Goal: Transaction & Acquisition: Purchase product/service

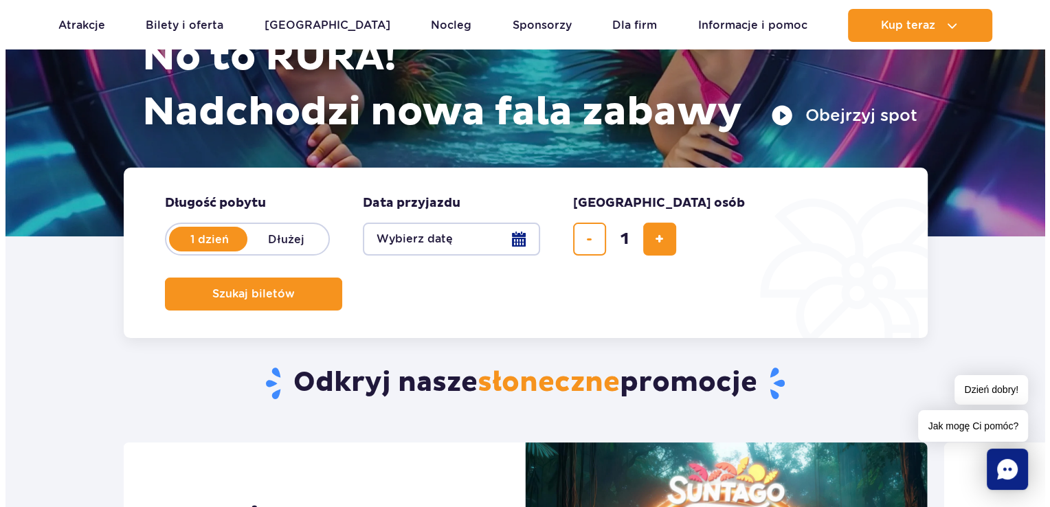
scroll to position [206, 0]
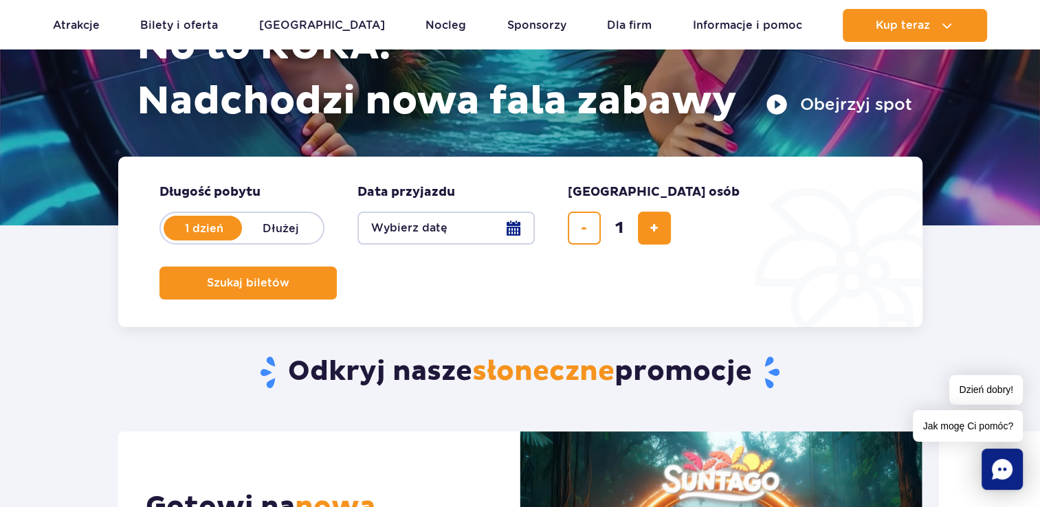
click at [512, 232] on button "Wybierz datę" at bounding box center [445, 228] width 177 height 33
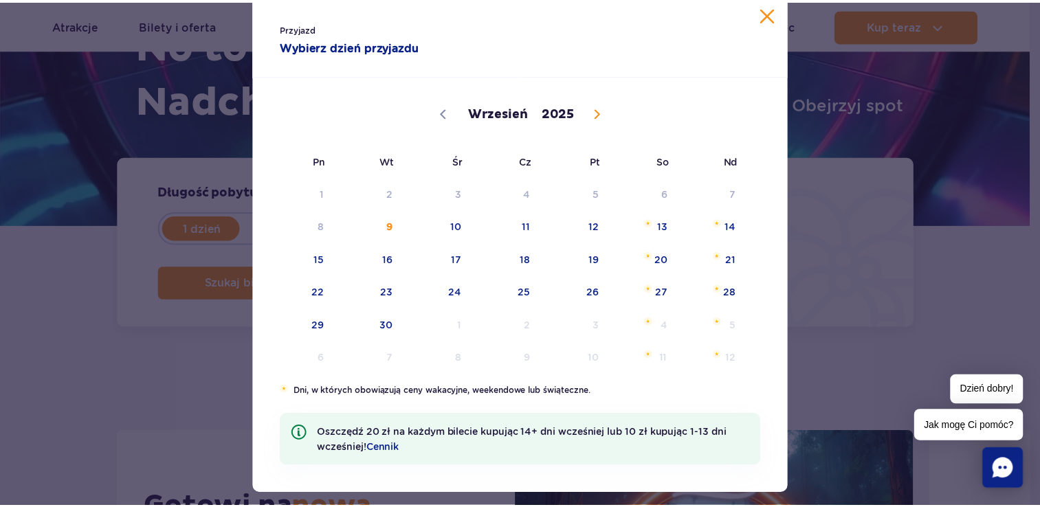
scroll to position [62, 0]
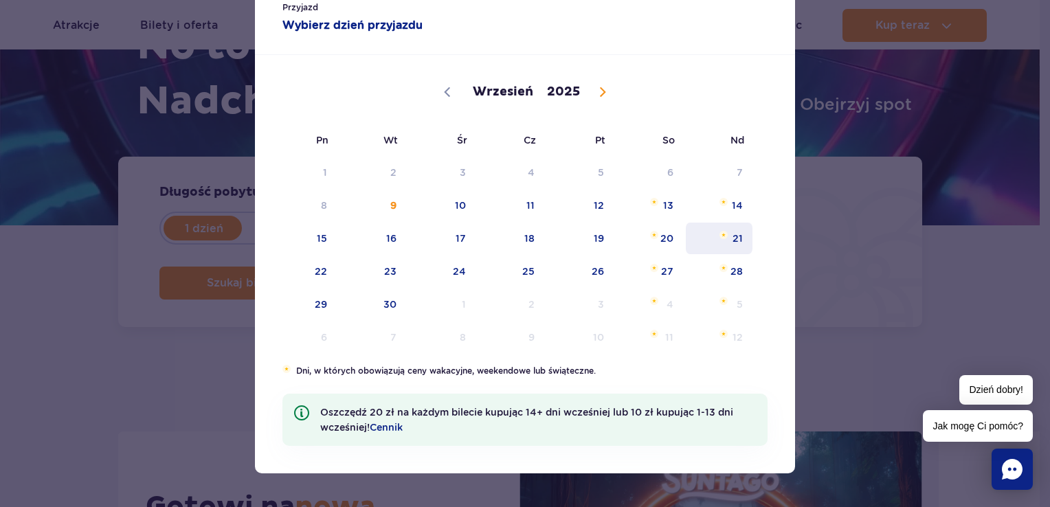
click at [729, 232] on span "21" at bounding box center [719, 239] width 69 height 32
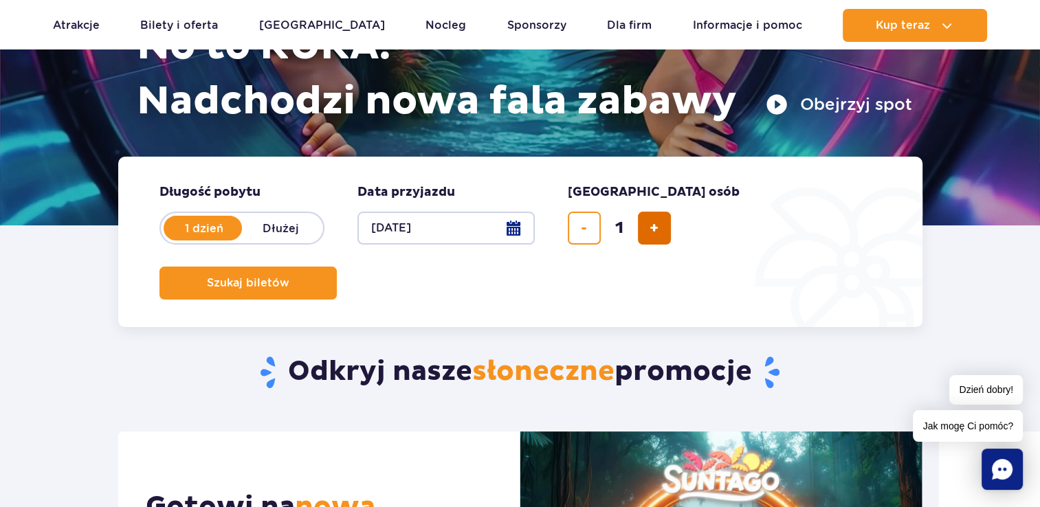
click at [661, 225] on button "dodaj bilet" at bounding box center [654, 228] width 33 height 33
type input "2"
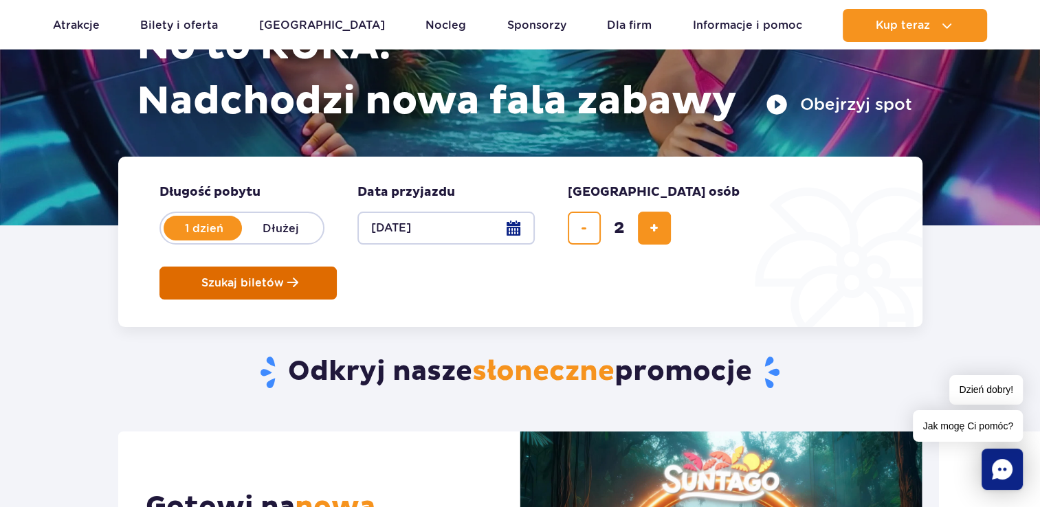
click at [284, 277] on span "Szukaj biletów" at bounding box center [242, 283] width 82 height 12
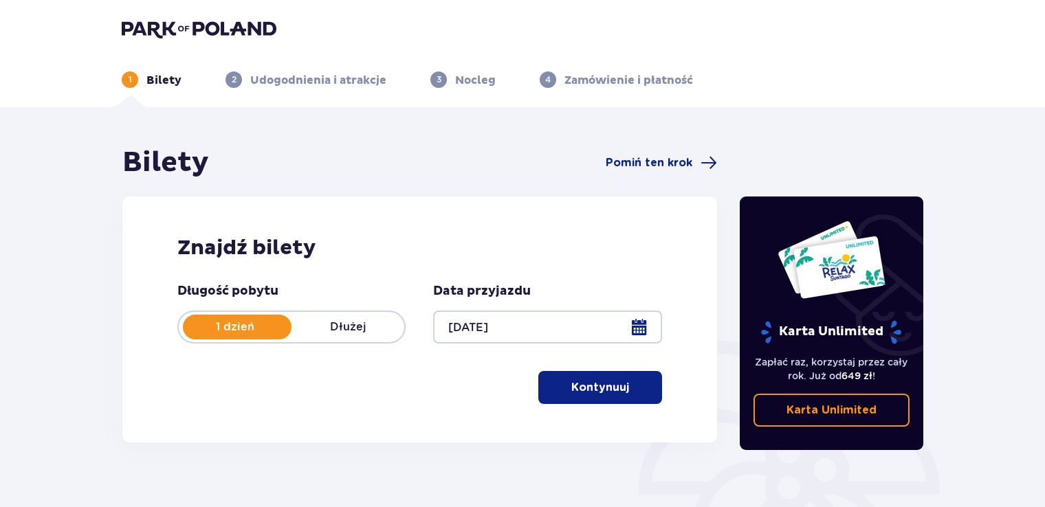
click at [581, 392] on p "Kontynuuj" at bounding box center [600, 387] width 58 height 15
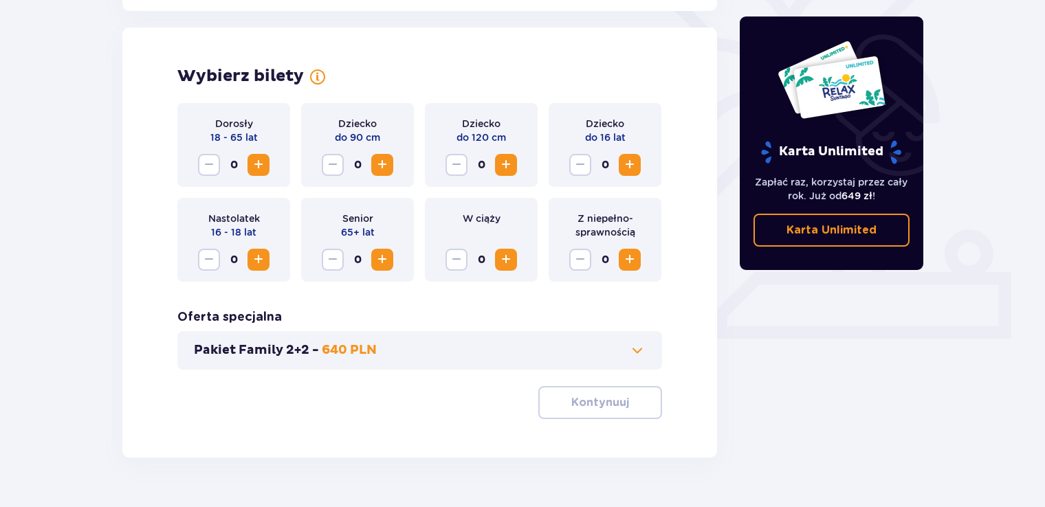
scroll to position [382, 0]
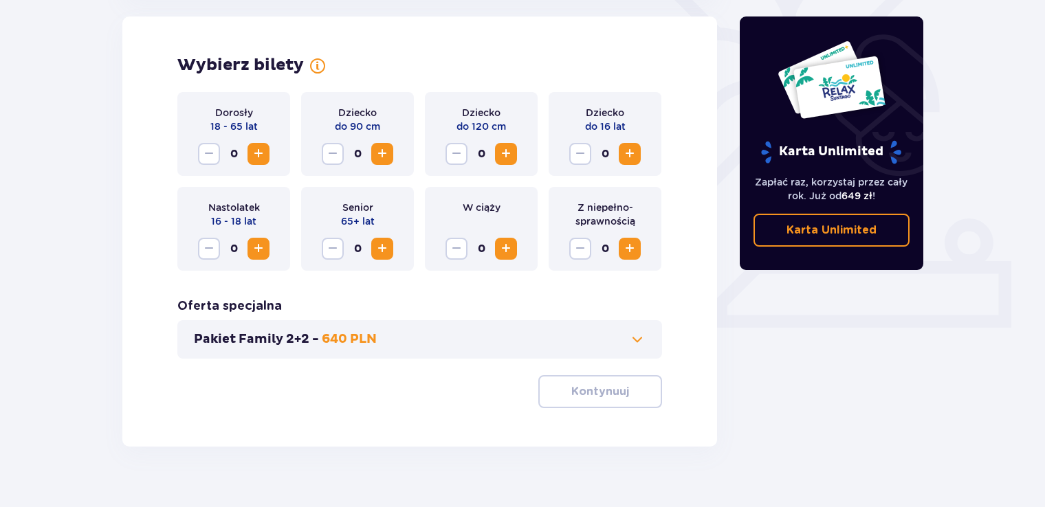
click at [256, 146] on span "Increase" at bounding box center [258, 154] width 16 height 16
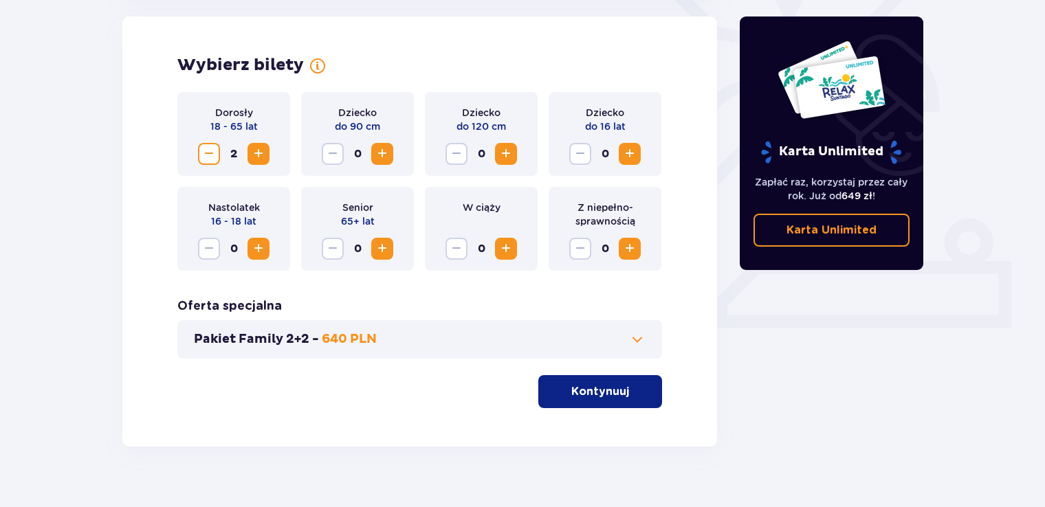
click at [597, 395] on p "Kontynuuj" at bounding box center [600, 391] width 58 height 15
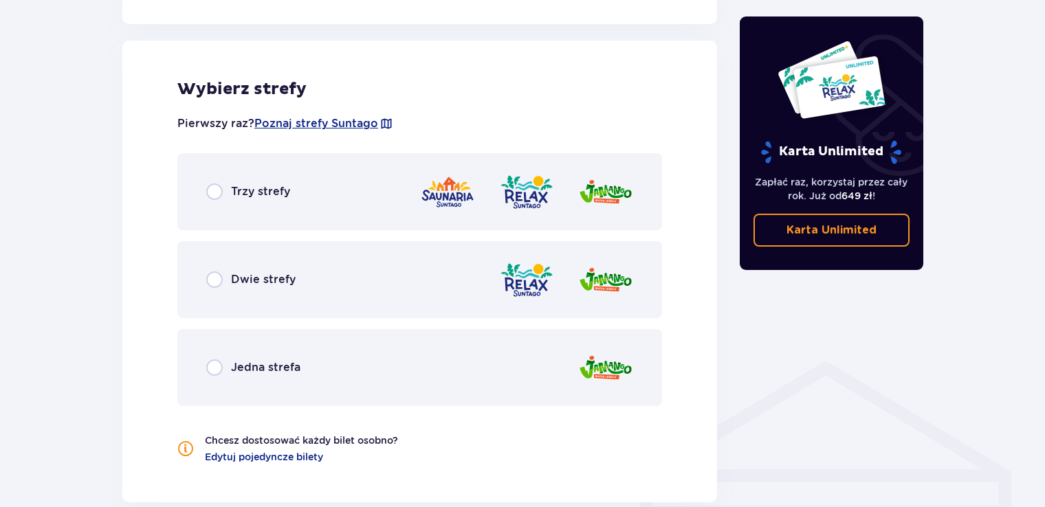
scroll to position [763, 0]
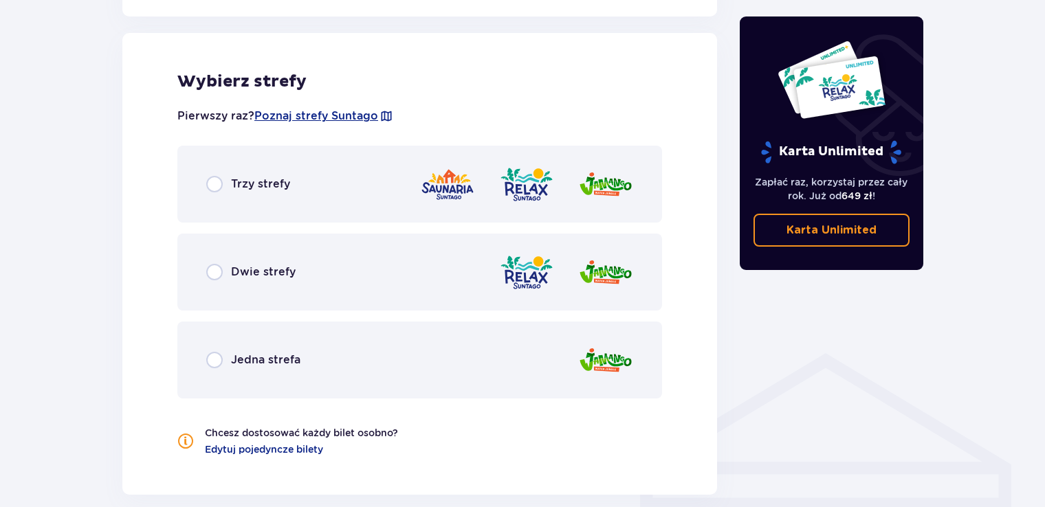
click at [265, 181] on p "Trzy strefy" at bounding box center [260, 184] width 59 height 15
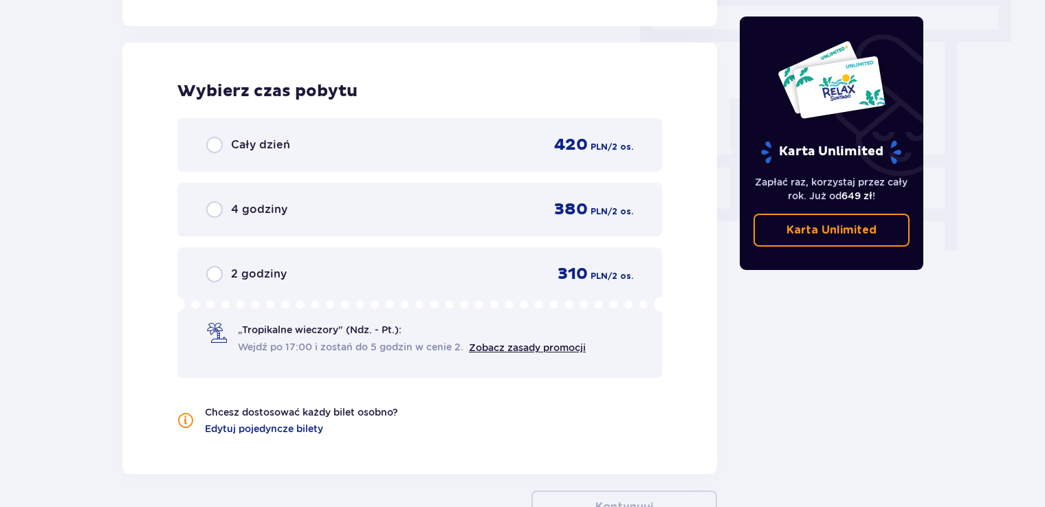
scroll to position [1242, 0]
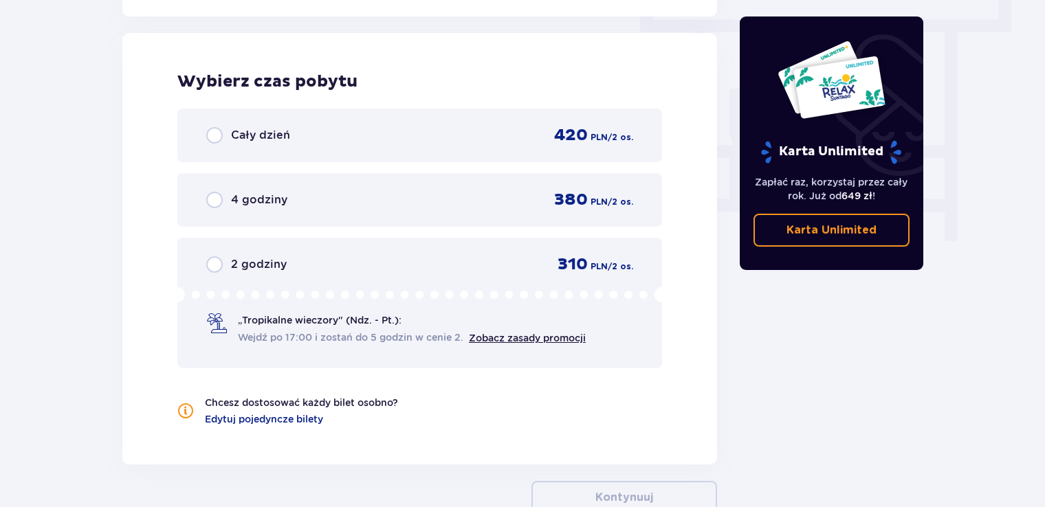
click at [276, 265] on p "2 godziny" at bounding box center [259, 264] width 56 height 15
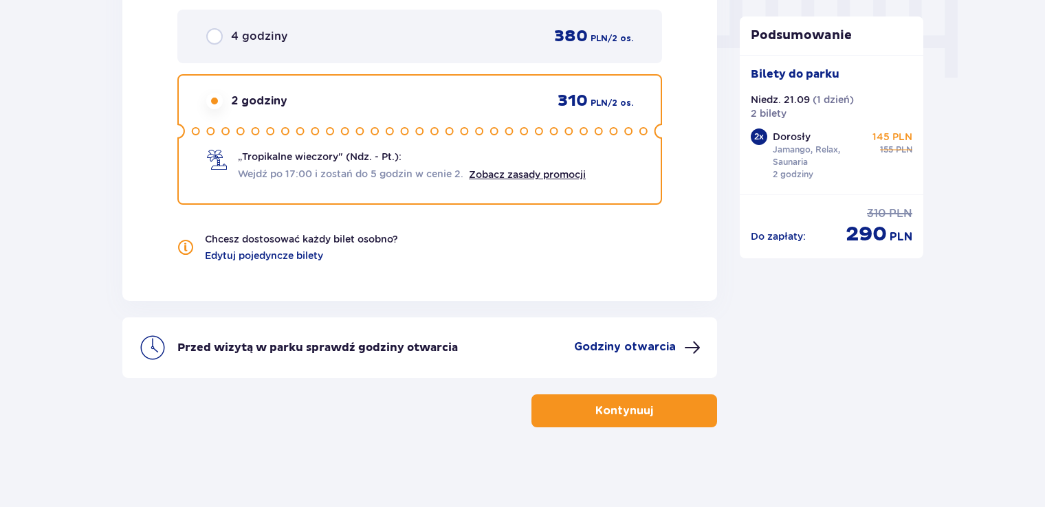
scroll to position [1406, 0]
click at [624, 416] on button "Kontynuuj" at bounding box center [624, 410] width 186 height 33
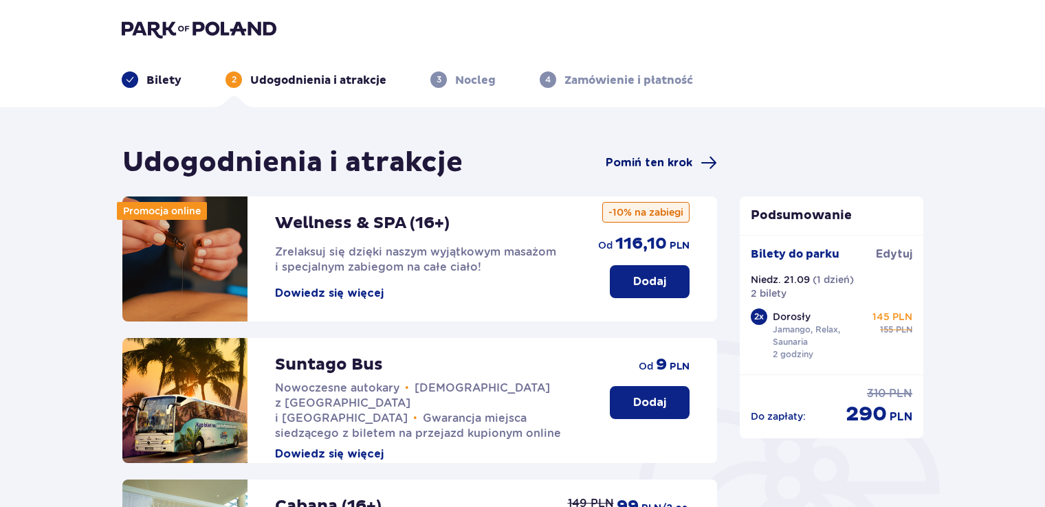
click at [666, 168] on span "Pomiń ten krok" at bounding box center [649, 162] width 87 height 15
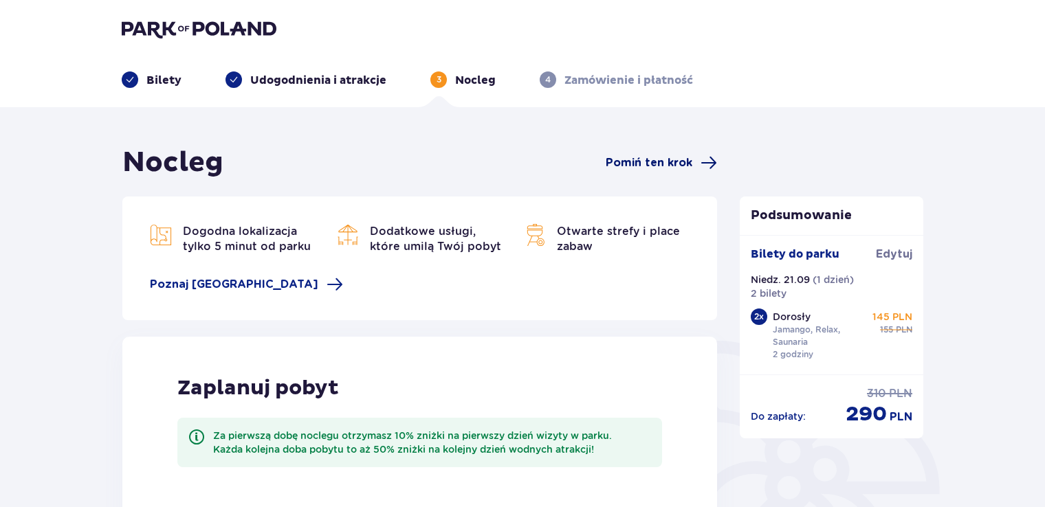
click at [682, 169] on span "Pomiń ten krok" at bounding box center [649, 162] width 87 height 15
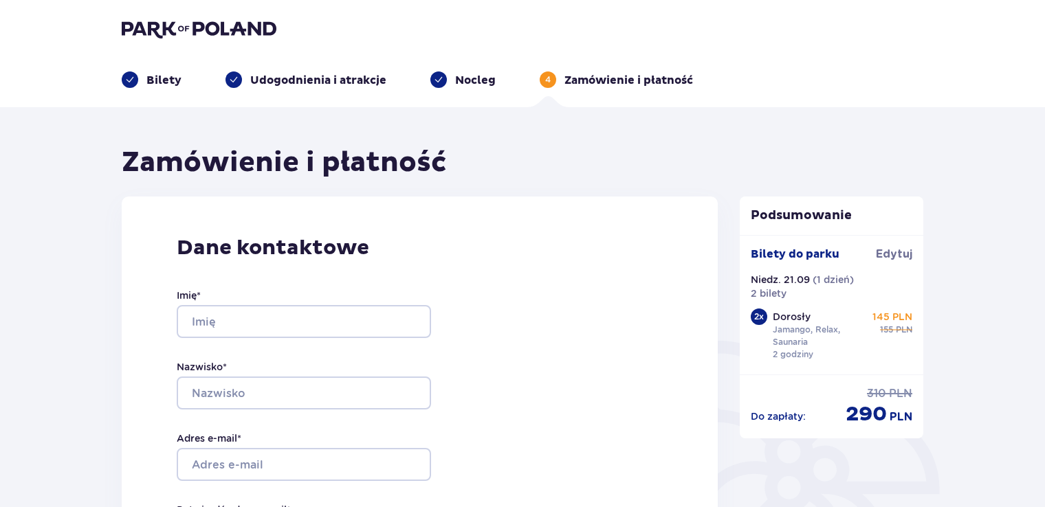
click at [178, 82] on p "Bilety" at bounding box center [163, 80] width 35 height 15
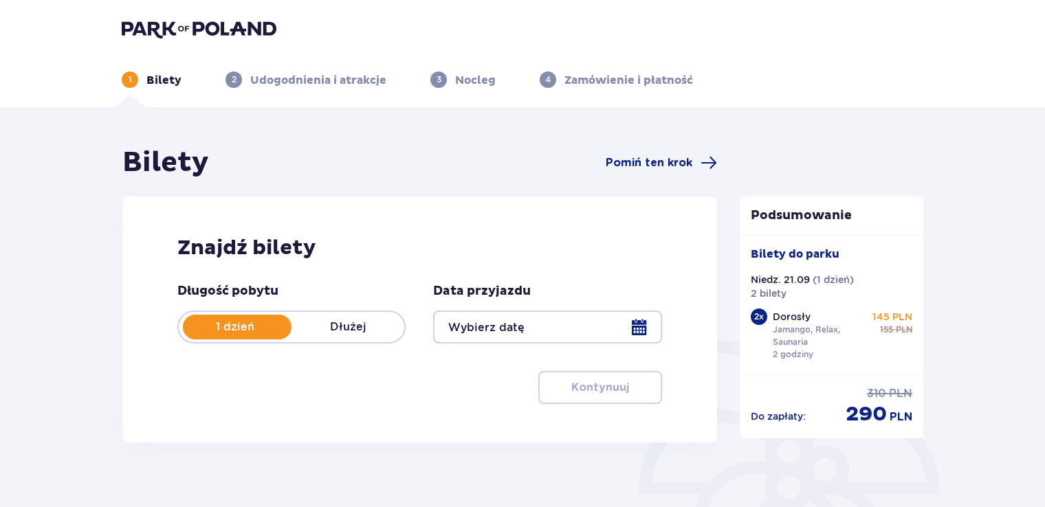
type input "[DATE]"
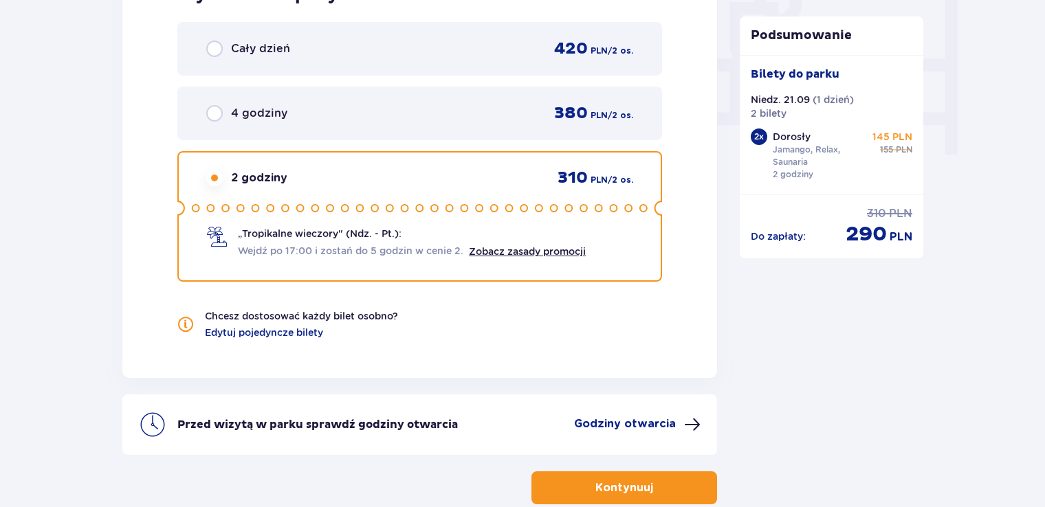
scroll to position [1306, 0]
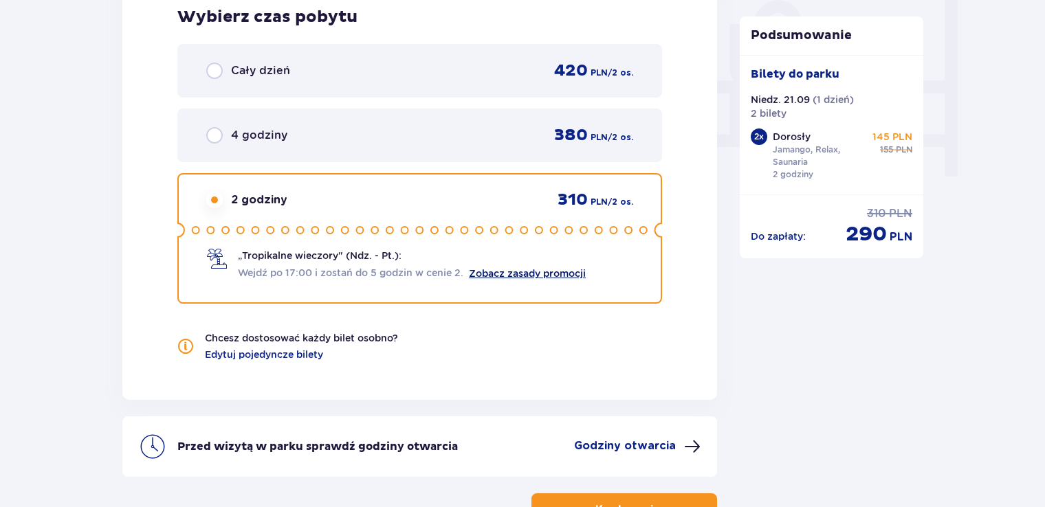
click at [510, 274] on link "Zobacz zasady promocji" at bounding box center [527, 273] width 117 height 11
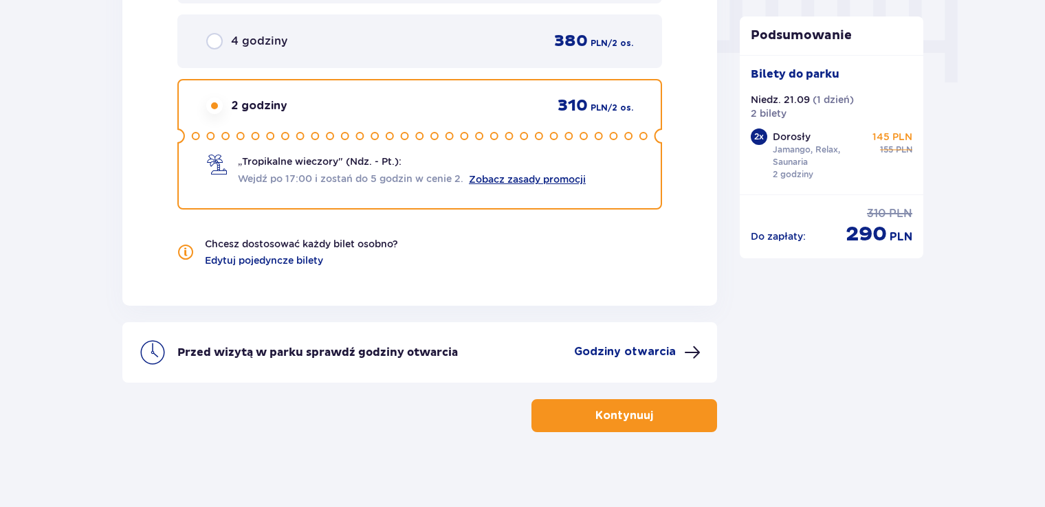
scroll to position [1406, 0]
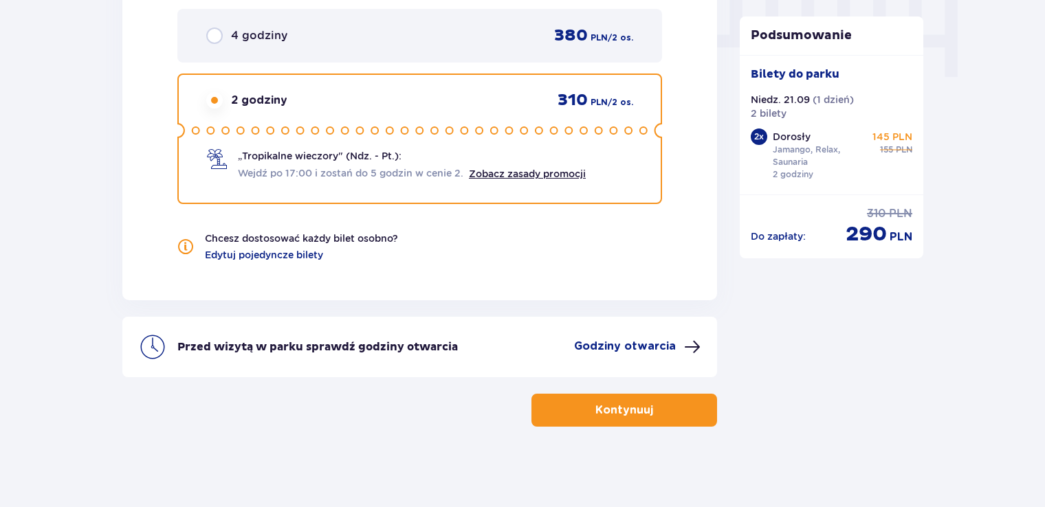
click at [648, 418] on button "Kontynuuj" at bounding box center [624, 410] width 186 height 33
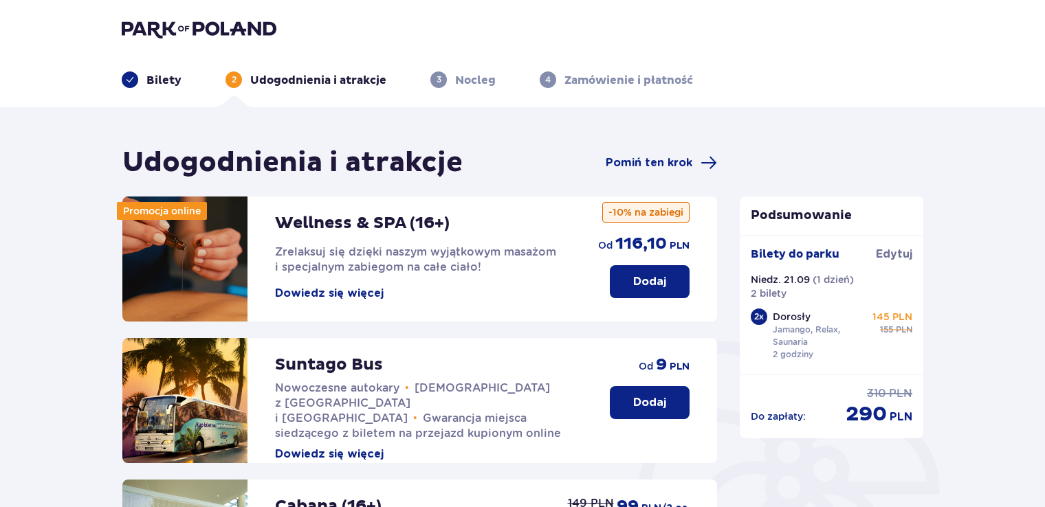
click at [645, 87] on p "Zamówienie i płatność" at bounding box center [628, 80] width 129 height 15
drag, startPoint x: 645, startPoint y: 81, endPoint x: 637, endPoint y: 82, distance: 8.3
click at [644, 80] on p "Zamówienie i płatność" at bounding box center [628, 80] width 129 height 15
click at [620, 169] on span "Pomiń ten krok" at bounding box center [649, 162] width 87 height 15
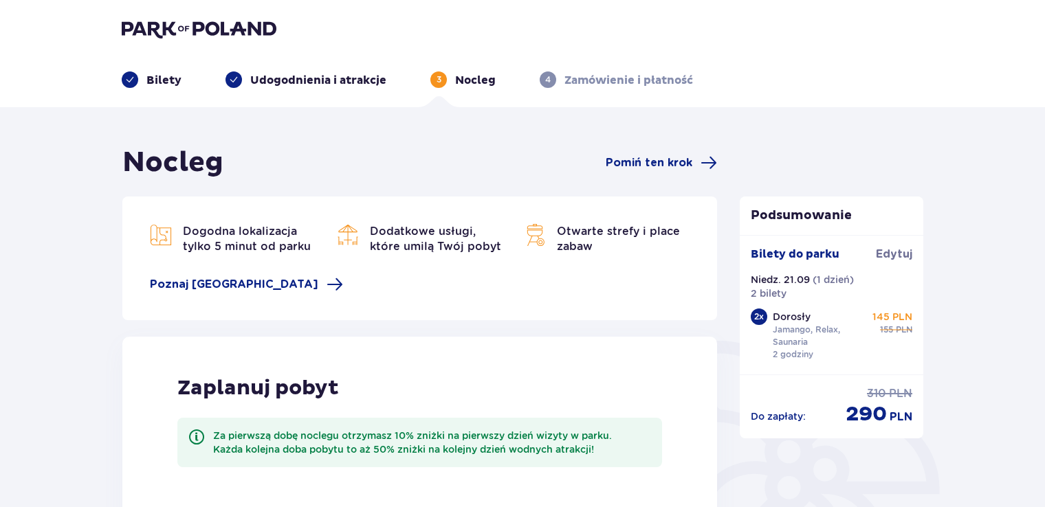
click at [620, 169] on span "Pomiń ten krok" at bounding box center [649, 162] width 87 height 15
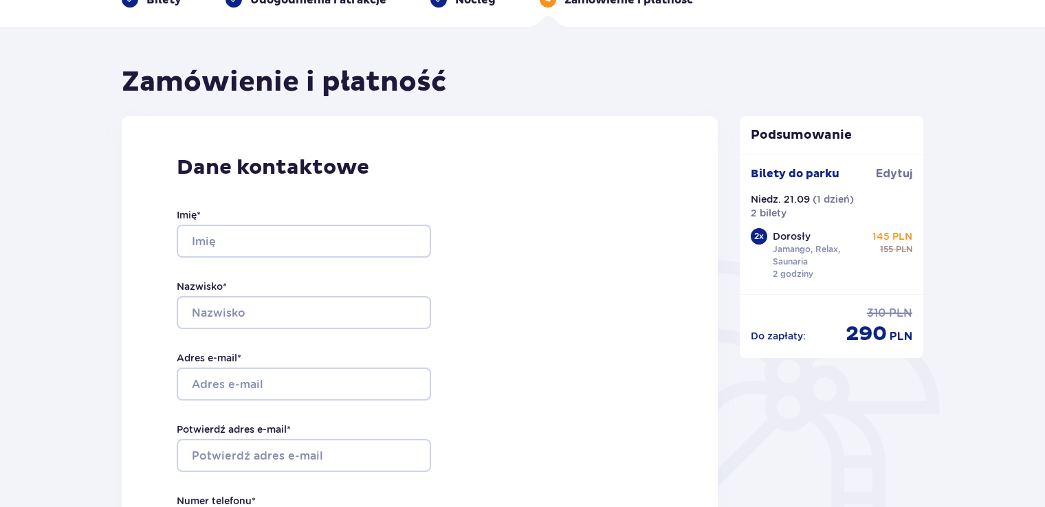
scroll to position [6, 0]
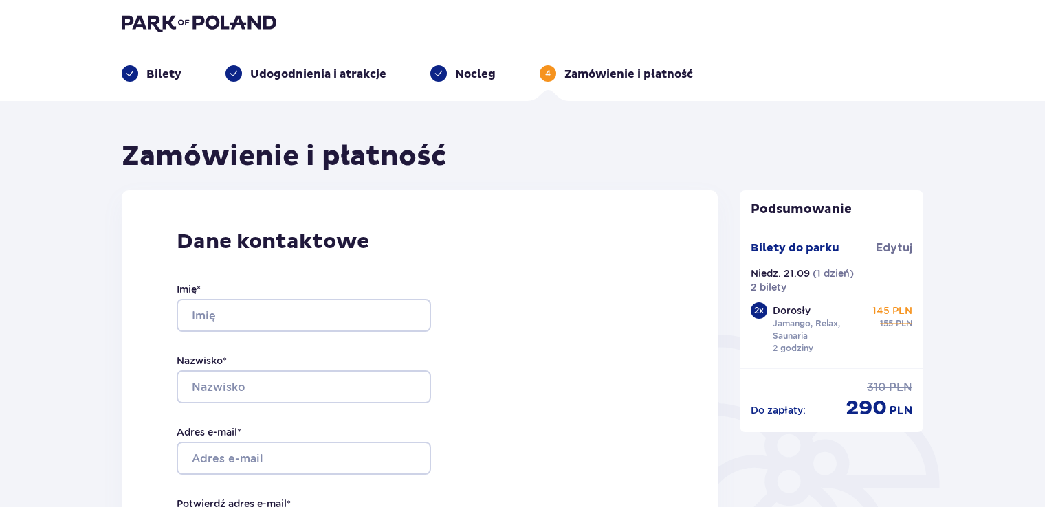
click at [149, 64] on div "Bilety Udogodnienia i atrakcje Nocleg 4 Zamówienie i płatność" at bounding box center [523, 56] width 824 height 49
click at [151, 69] on p "Bilety" at bounding box center [163, 74] width 35 height 15
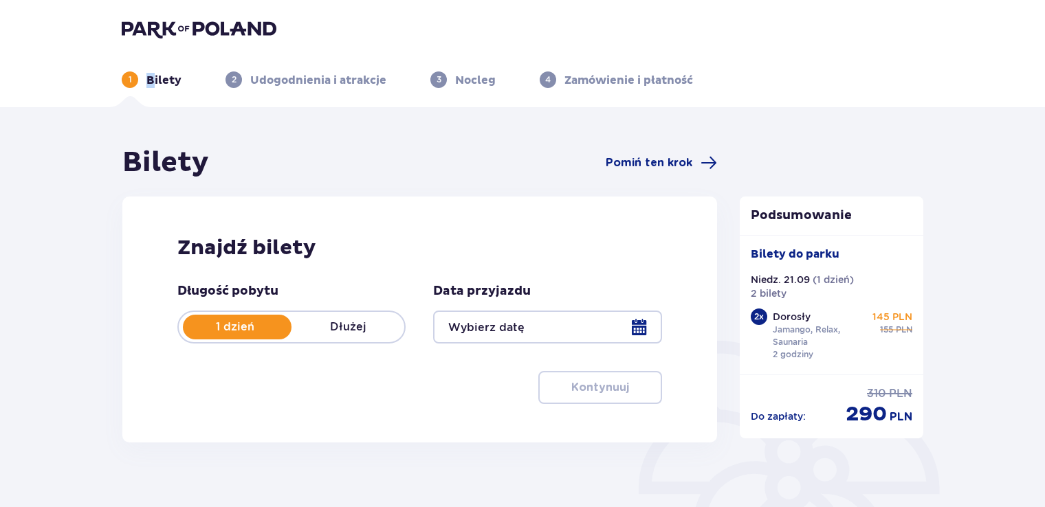
type input "[DATE]"
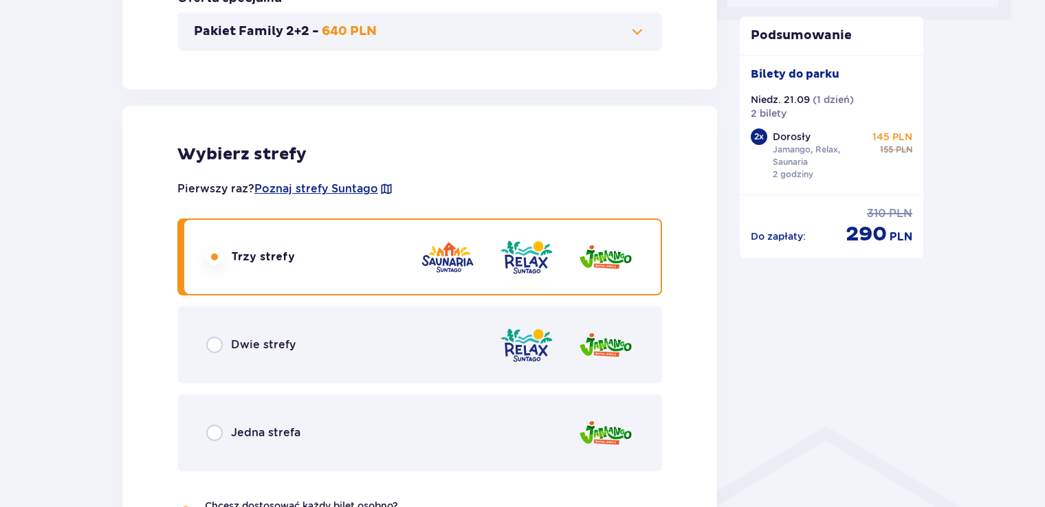
scroll to position [800, 0]
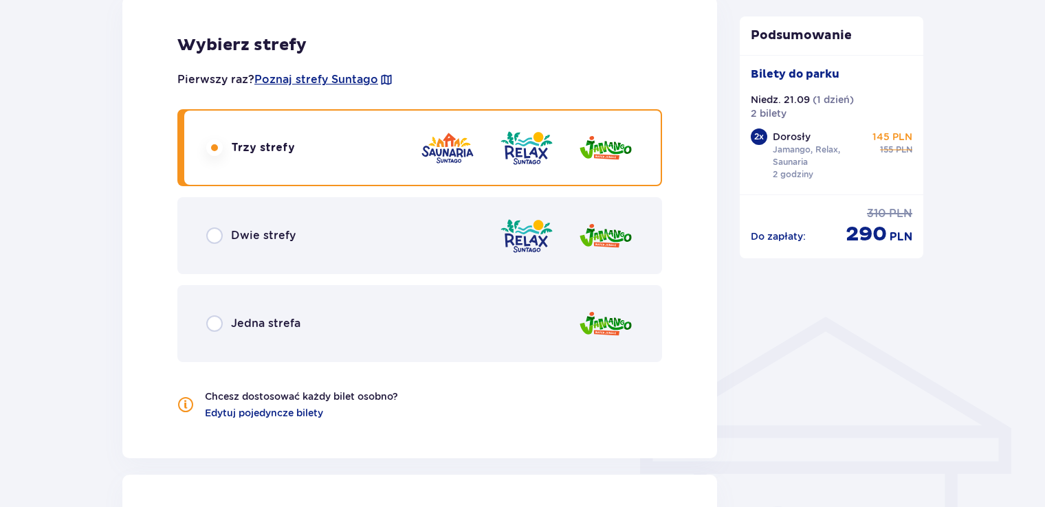
click at [266, 240] on p "Dwie strefy" at bounding box center [263, 235] width 65 height 15
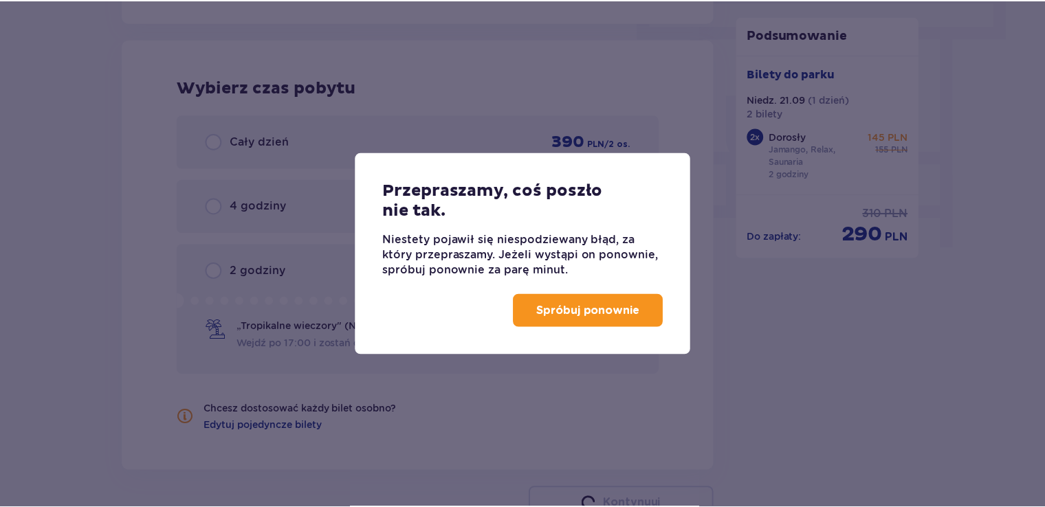
scroll to position [1242, 0]
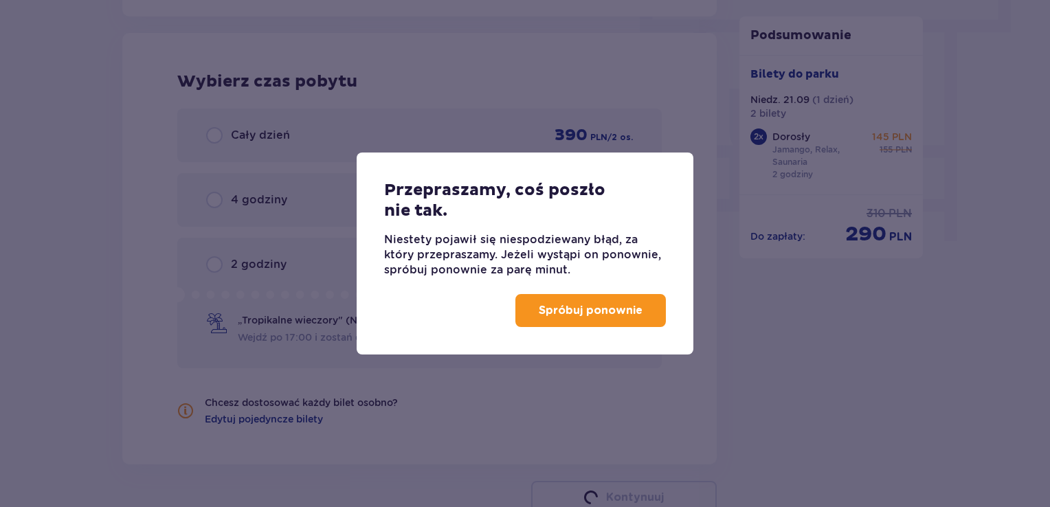
click at [571, 320] on button "Spróbuj ponownie" at bounding box center [591, 310] width 151 height 33
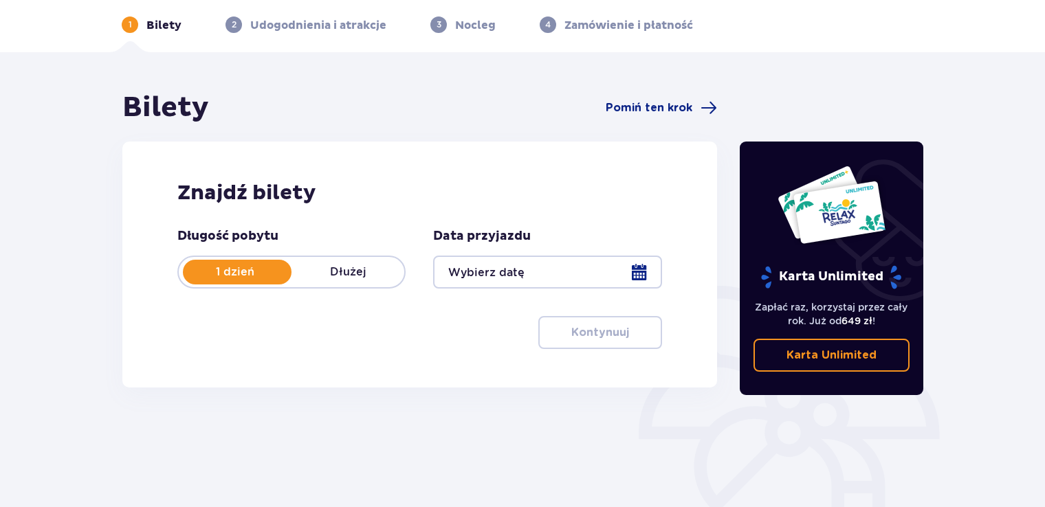
scroll to position [192, 0]
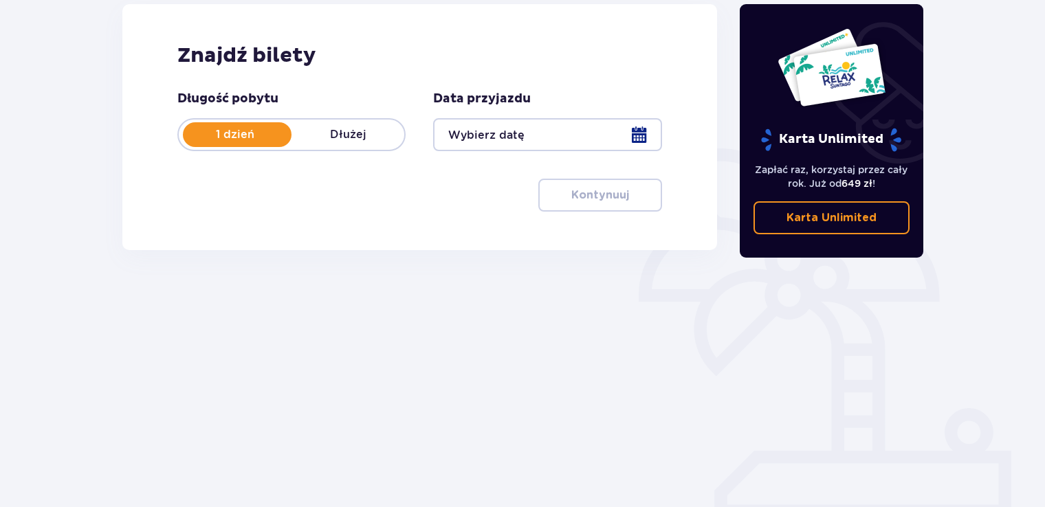
click at [640, 141] on div at bounding box center [547, 134] width 228 height 33
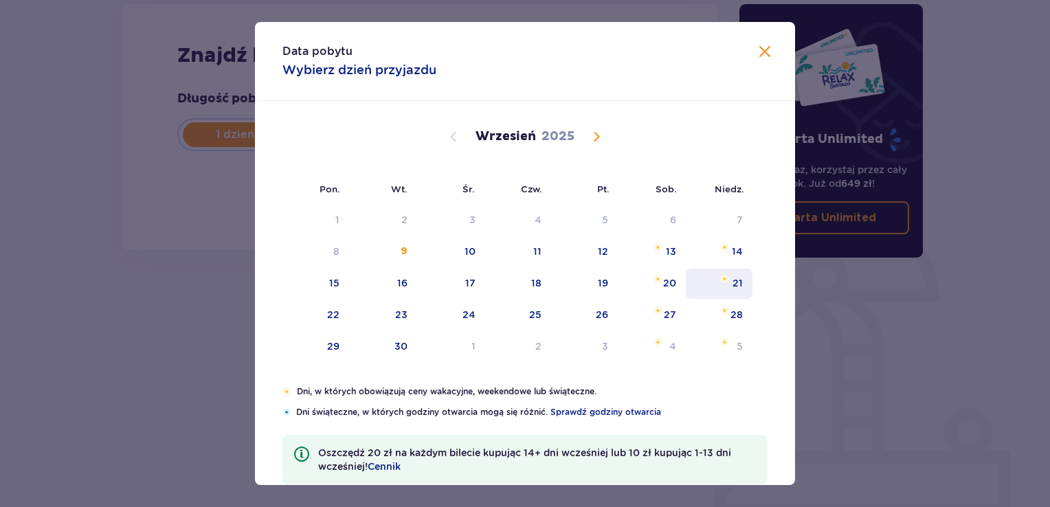
click at [726, 278] on img "niedziela, 21 września 2025" at bounding box center [724, 279] width 9 height 8
type input "[DATE]"
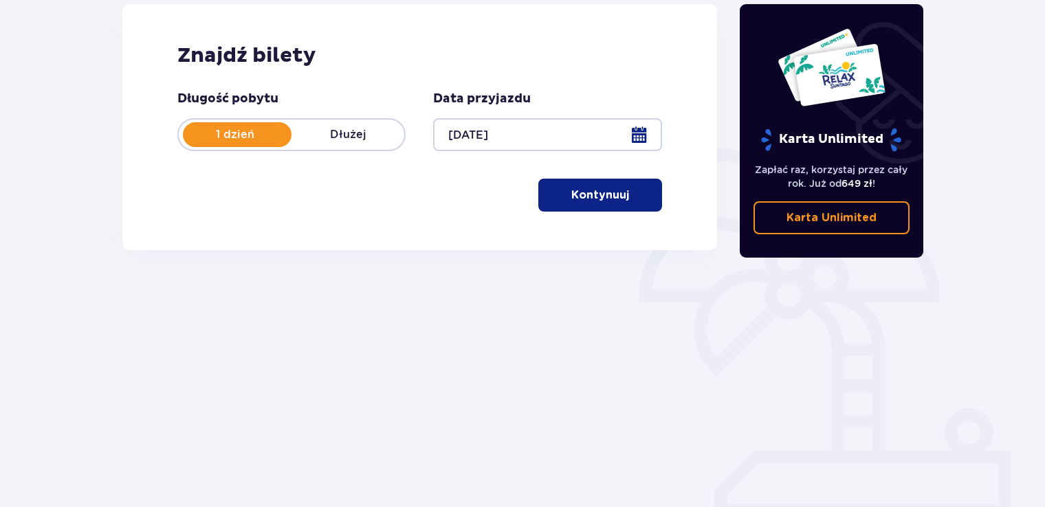
click at [619, 210] on div "Znajdź bilety Długość pobytu 1 dzień Dłużej Data przyjazdu 21.09.25 Kontynuuj" at bounding box center [419, 127] width 595 height 246
click at [616, 203] on button "Kontynuuj" at bounding box center [600, 195] width 124 height 33
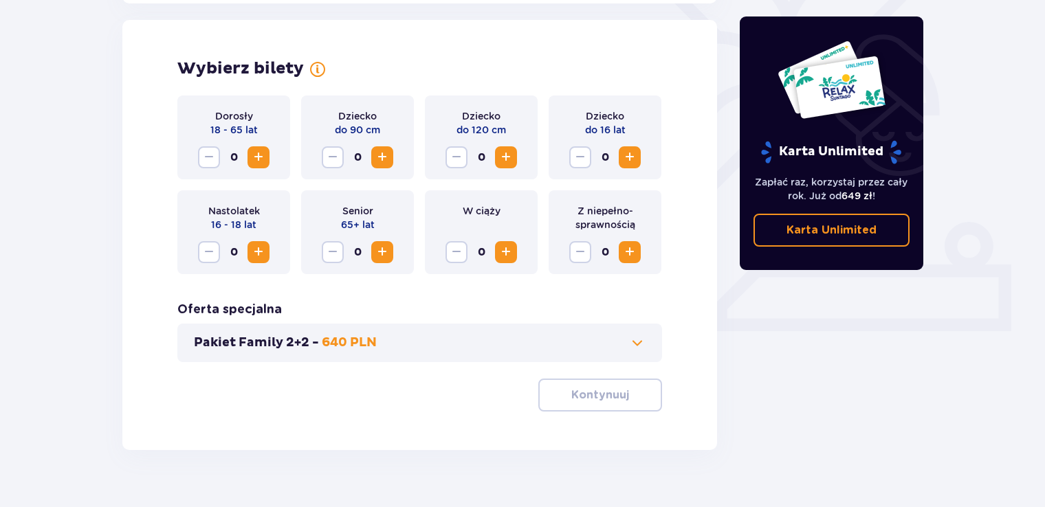
scroll to position [382, 0]
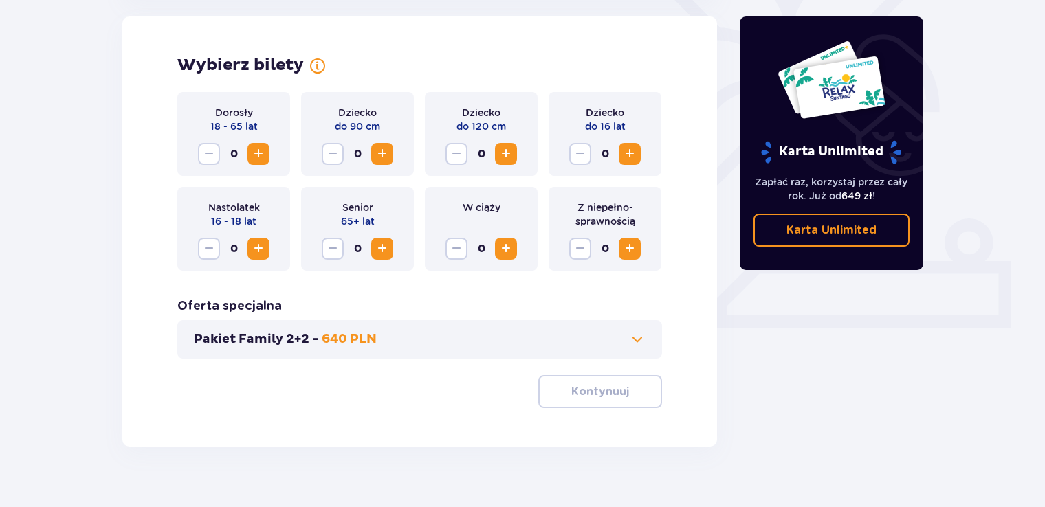
click at [261, 157] on span "Increase" at bounding box center [258, 154] width 16 height 16
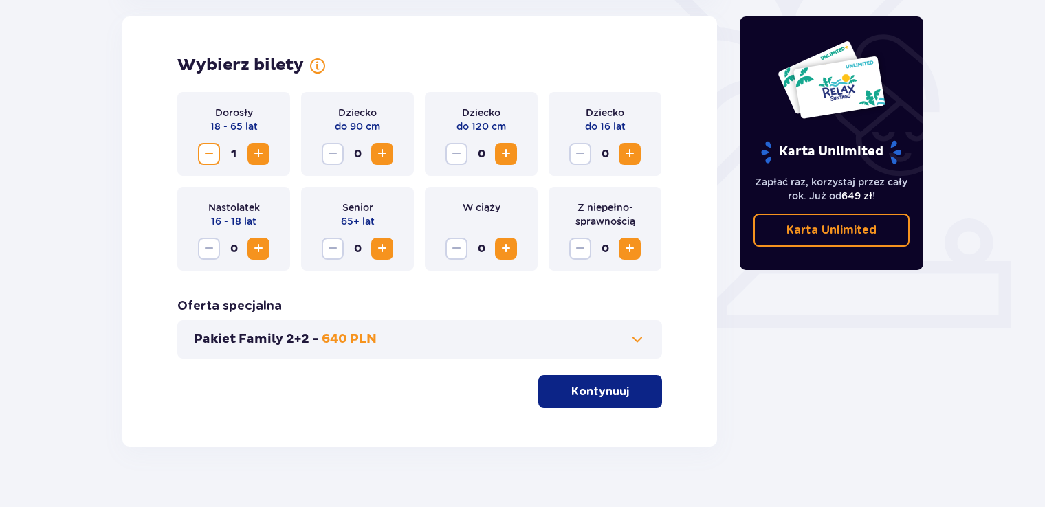
drag, startPoint x: 261, startPoint y: 154, endPoint x: 280, endPoint y: 191, distance: 41.5
click at [261, 153] on span "Increase" at bounding box center [258, 154] width 16 height 16
click at [620, 395] on button "Kontynuuj" at bounding box center [600, 391] width 124 height 33
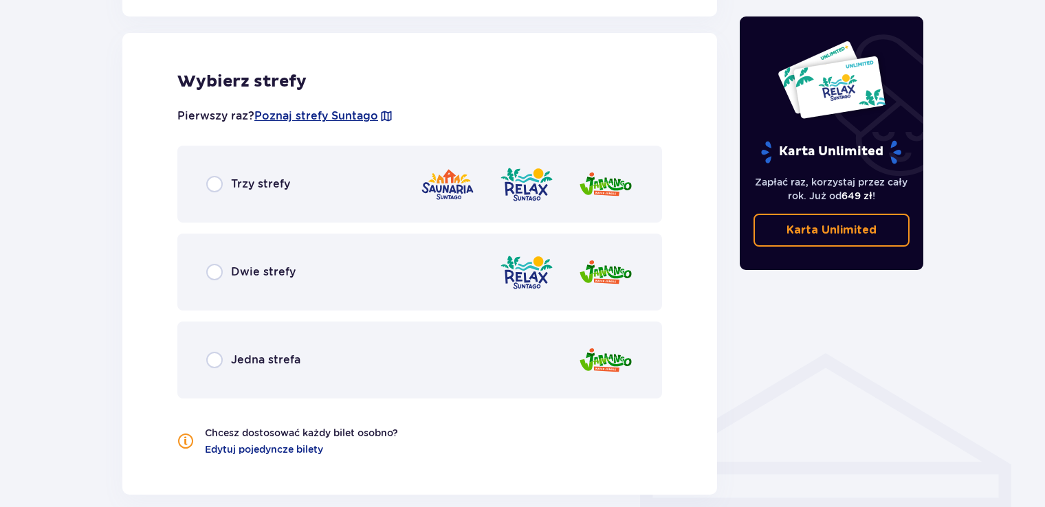
scroll to position [766, 0]
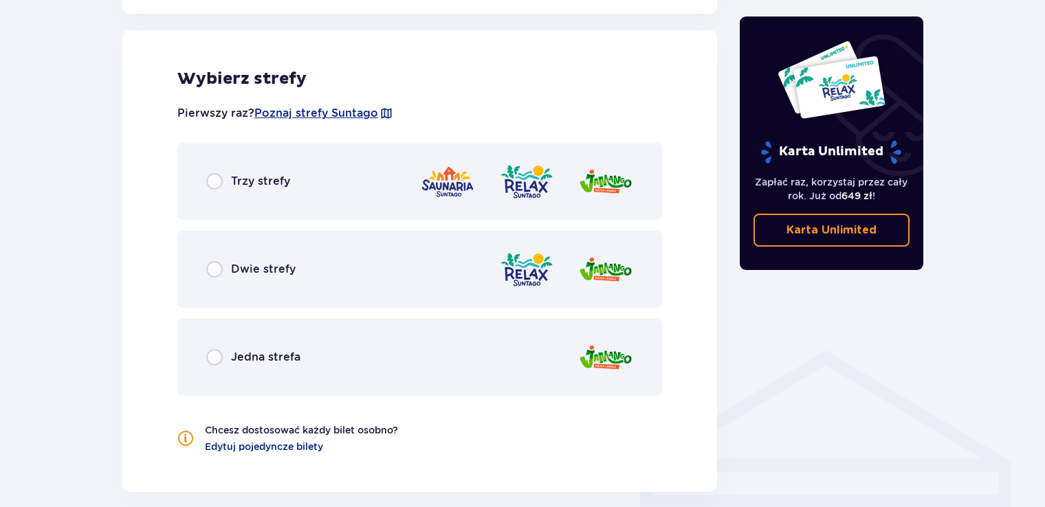
click at [443, 258] on div "Dwie strefy" at bounding box center [419, 269] width 485 height 77
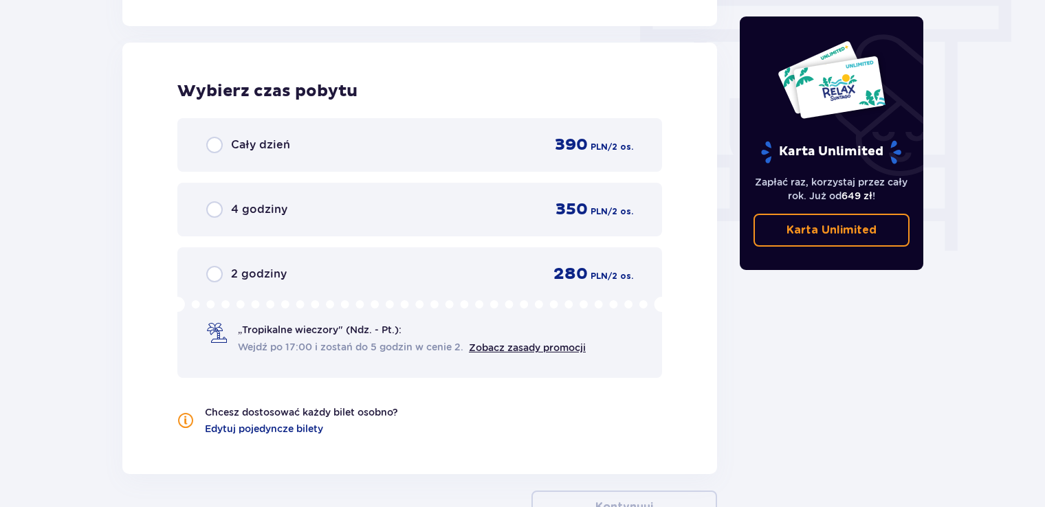
scroll to position [1242, 0]
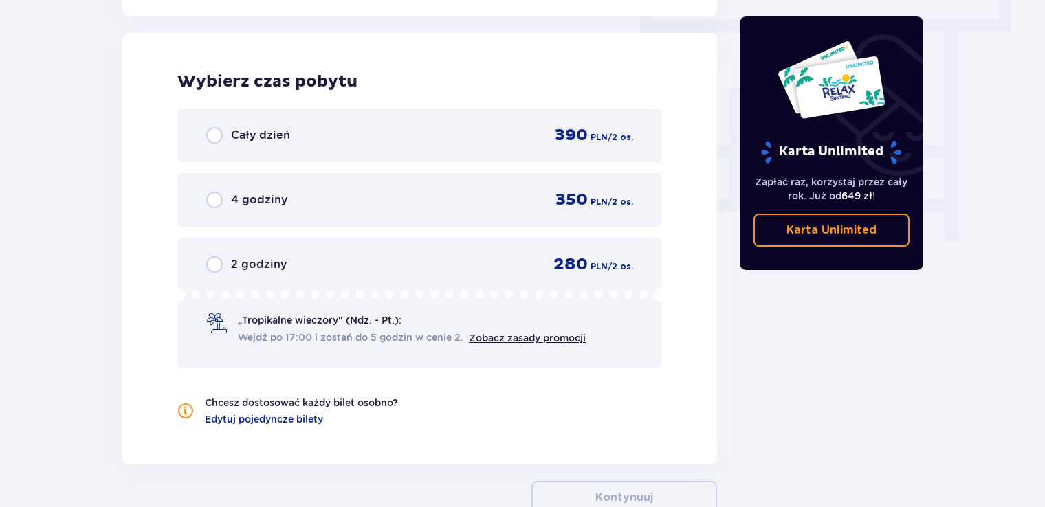
click at [397, 270] on div "2 godziny 280 PLN / 2 os." at bounding box center [419, 264] width 427 height 21
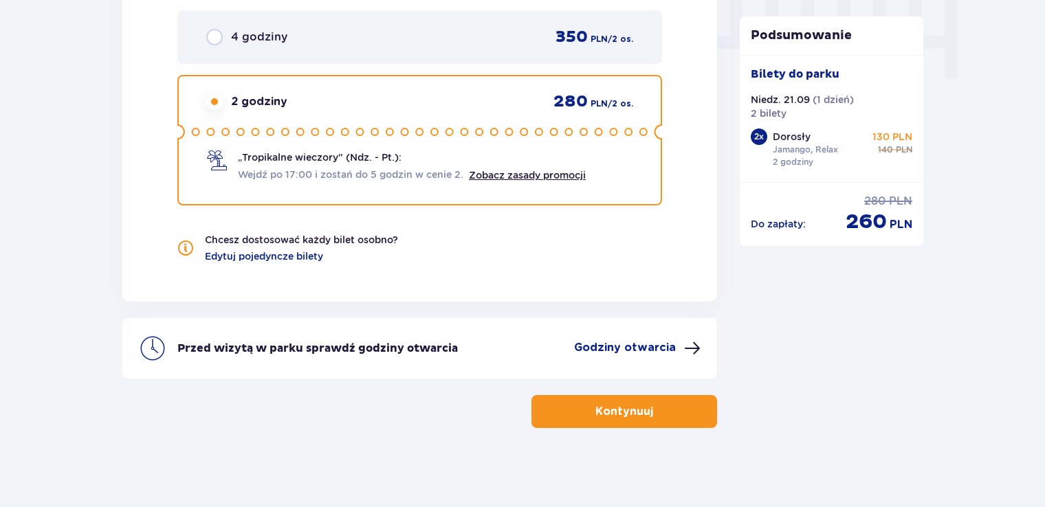
scroll to position [1406, 0]
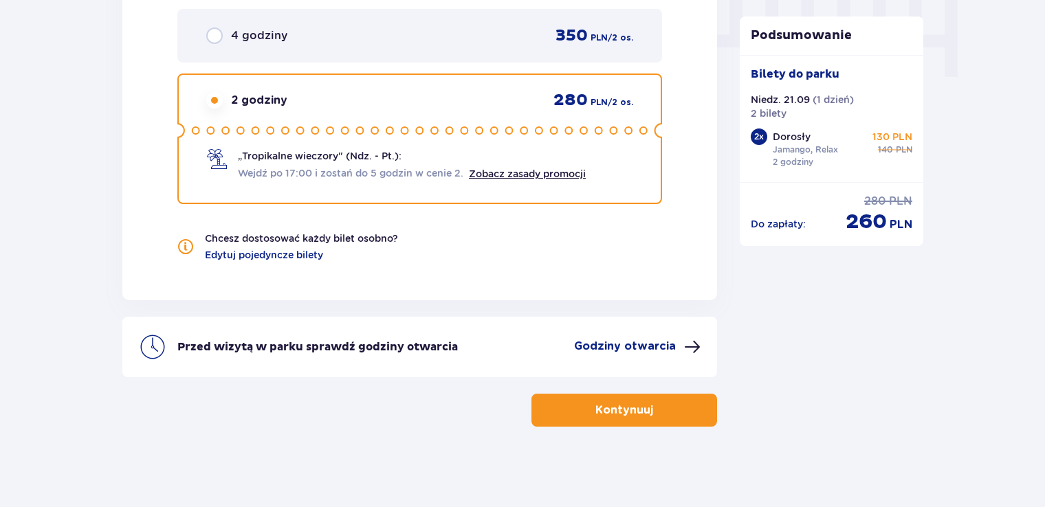
click at [635, 410] on p "Kontynuuj" at bounding box center [624, 410] width 58 height 15
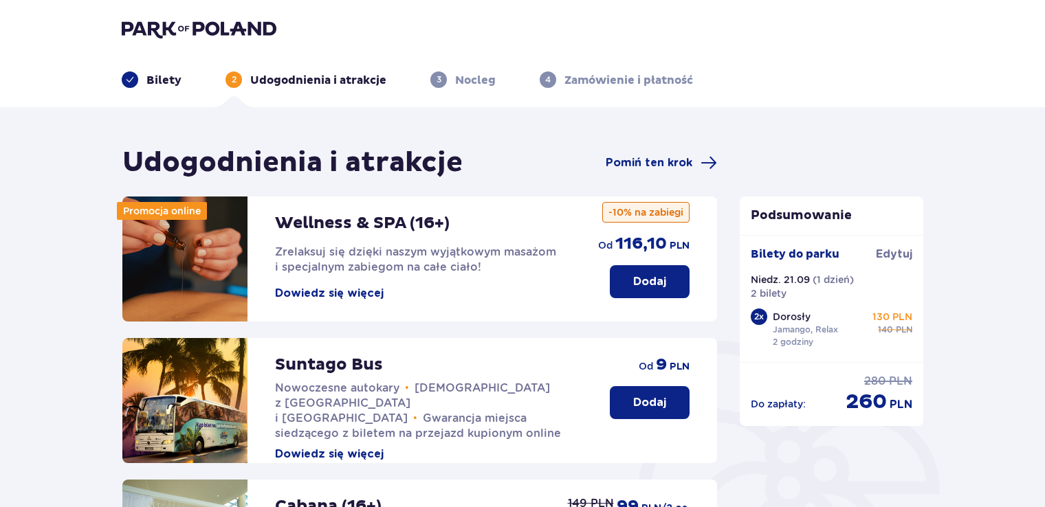
click at [698, 177] on div "Udogodnienia i atrakcje Pomiń ten krok" at bounding box center [419, 163] width 595 height 34
click at [699, 163] on span "Pomiń ten krok" at bounding box center [661, 163] width 111 height 16
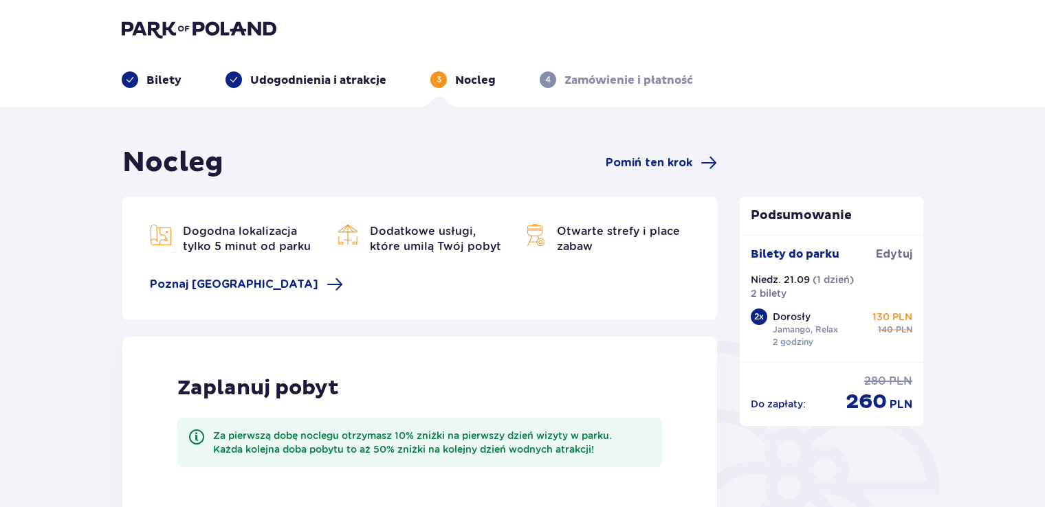
click at [699, 162] on span "Pomiń ten krok" at bounding box center [661, 163] width 111 height 16
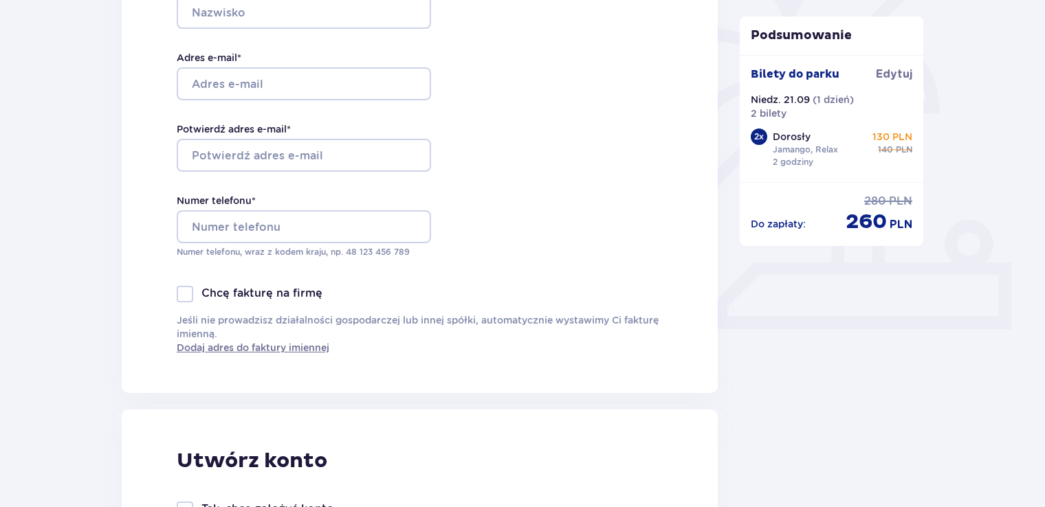
scroll to position [412, 0]
